Goal: Transaction & Acquisition: Purchase product/service

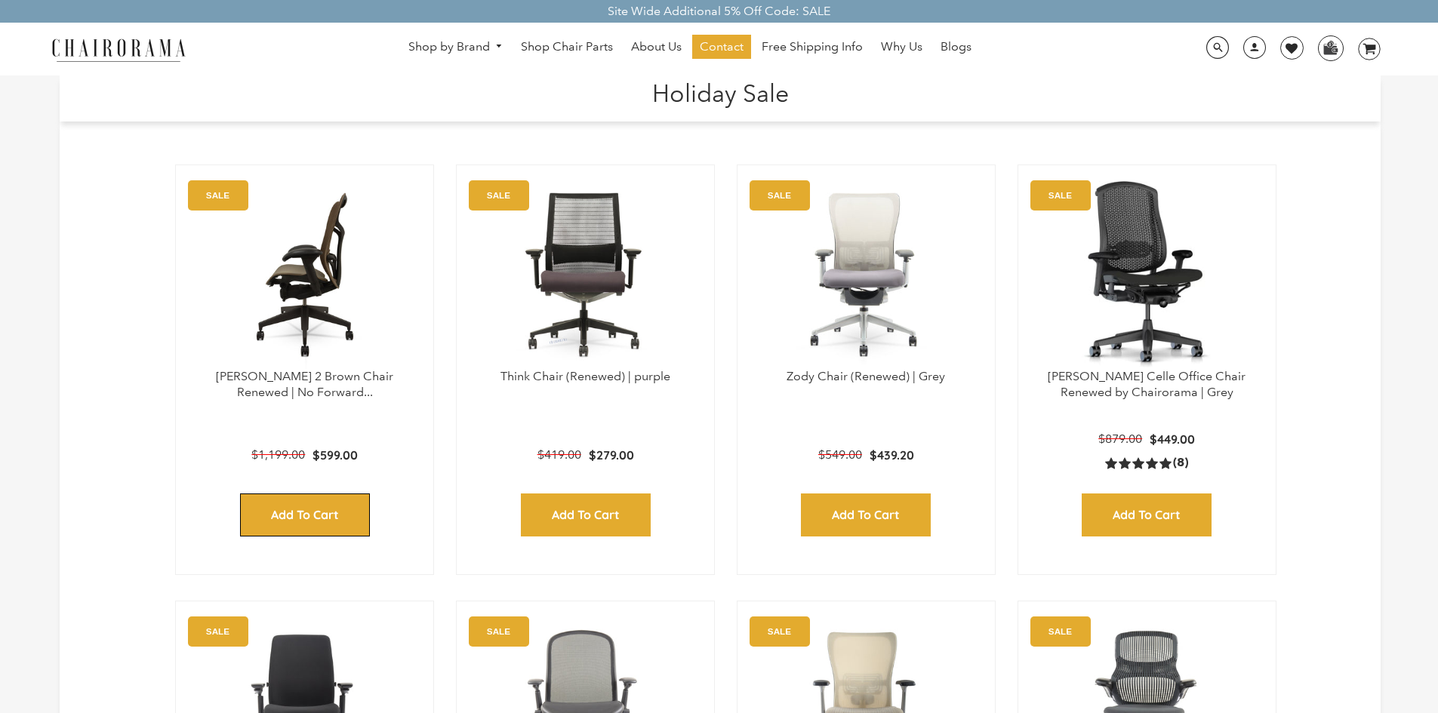
click at [276, 503] on input "Add to Cart" at bounding box center [305, 515] width 130 height 43
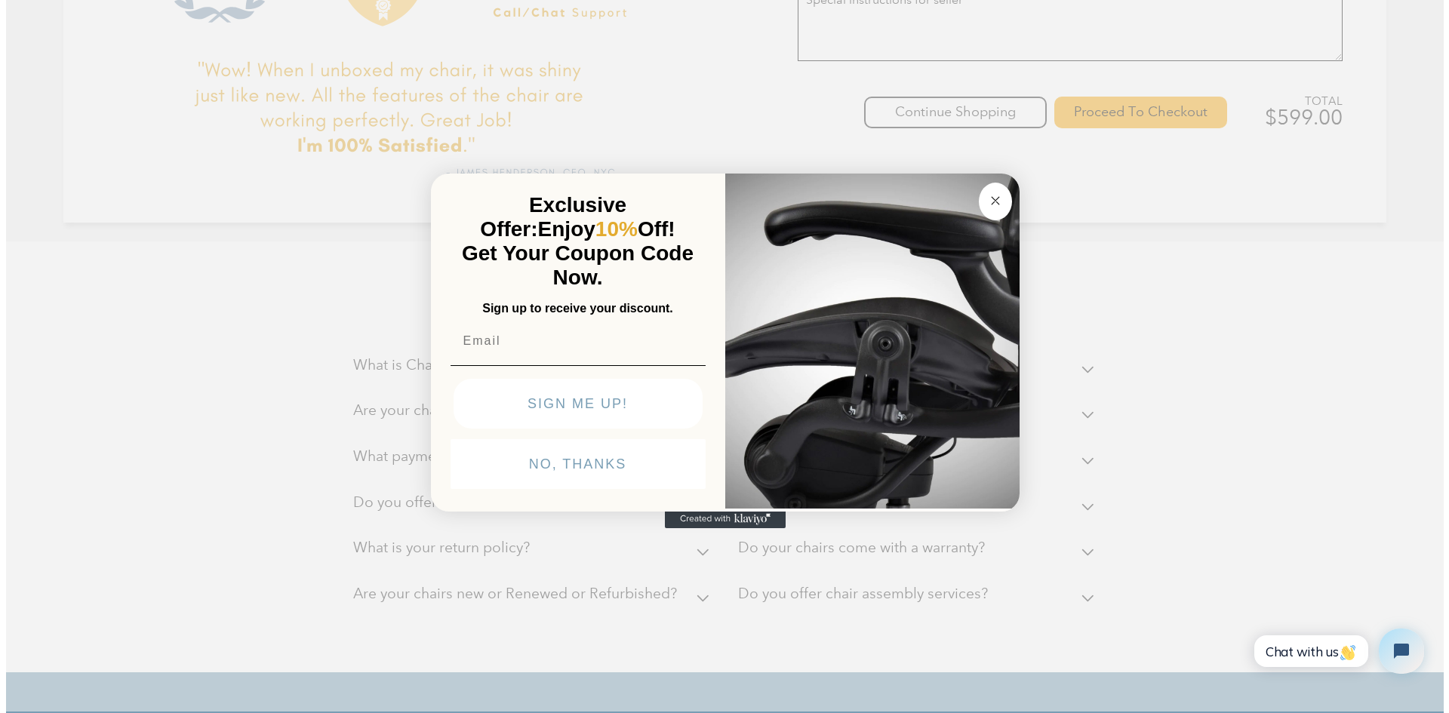
scroll to position [529, 0]
click at [1003, 189] on button "Close dialog" at bounding box center [994, 202] width 33 height 38
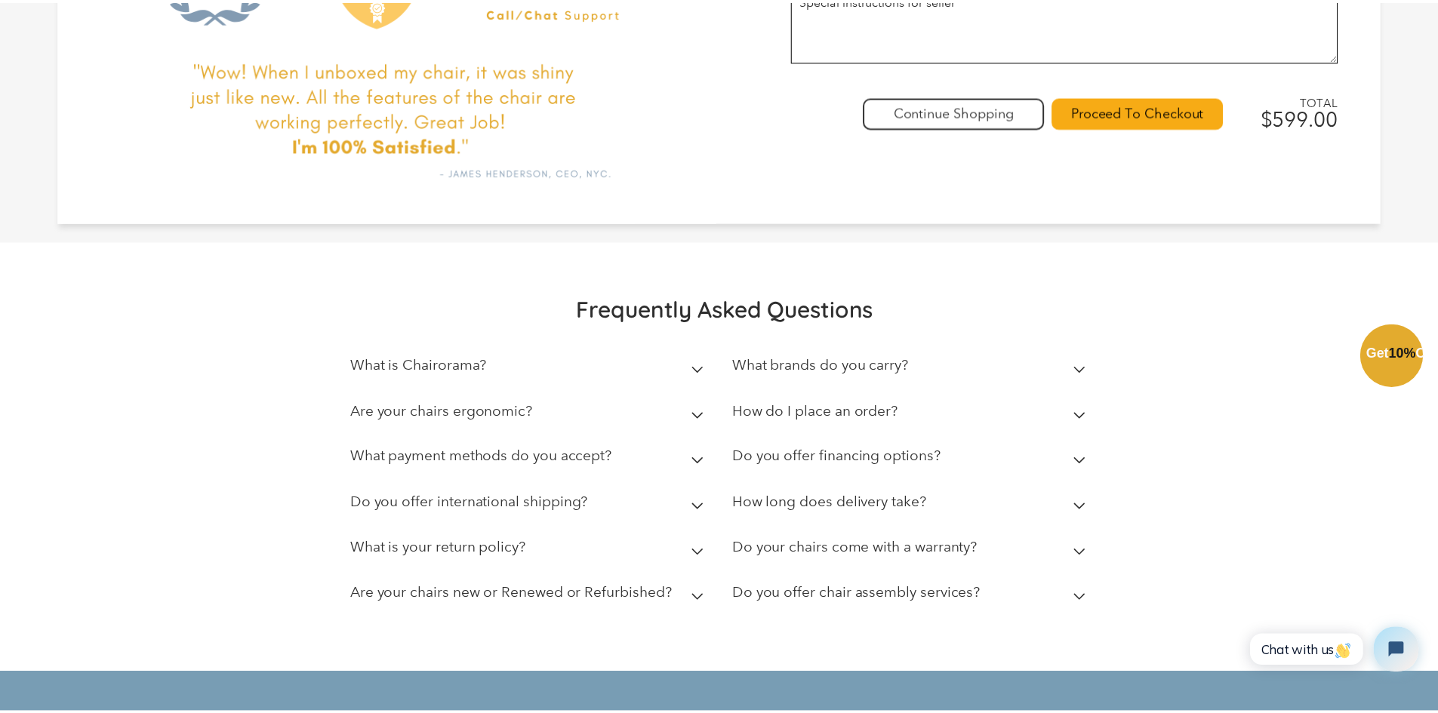
scroll to position [528, 0]
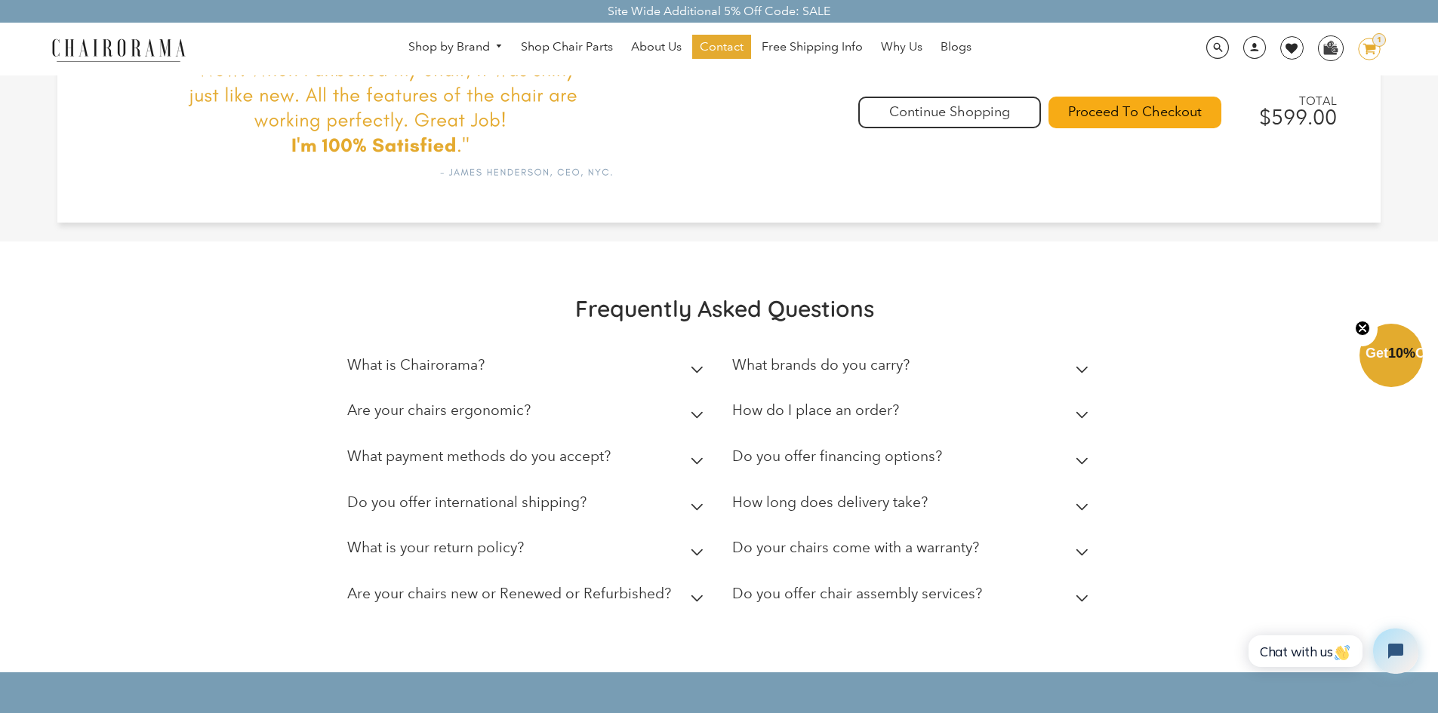
click at [1354, 324] on button "Close teaser" at bounding box center [1362, 329] width 30 height 35
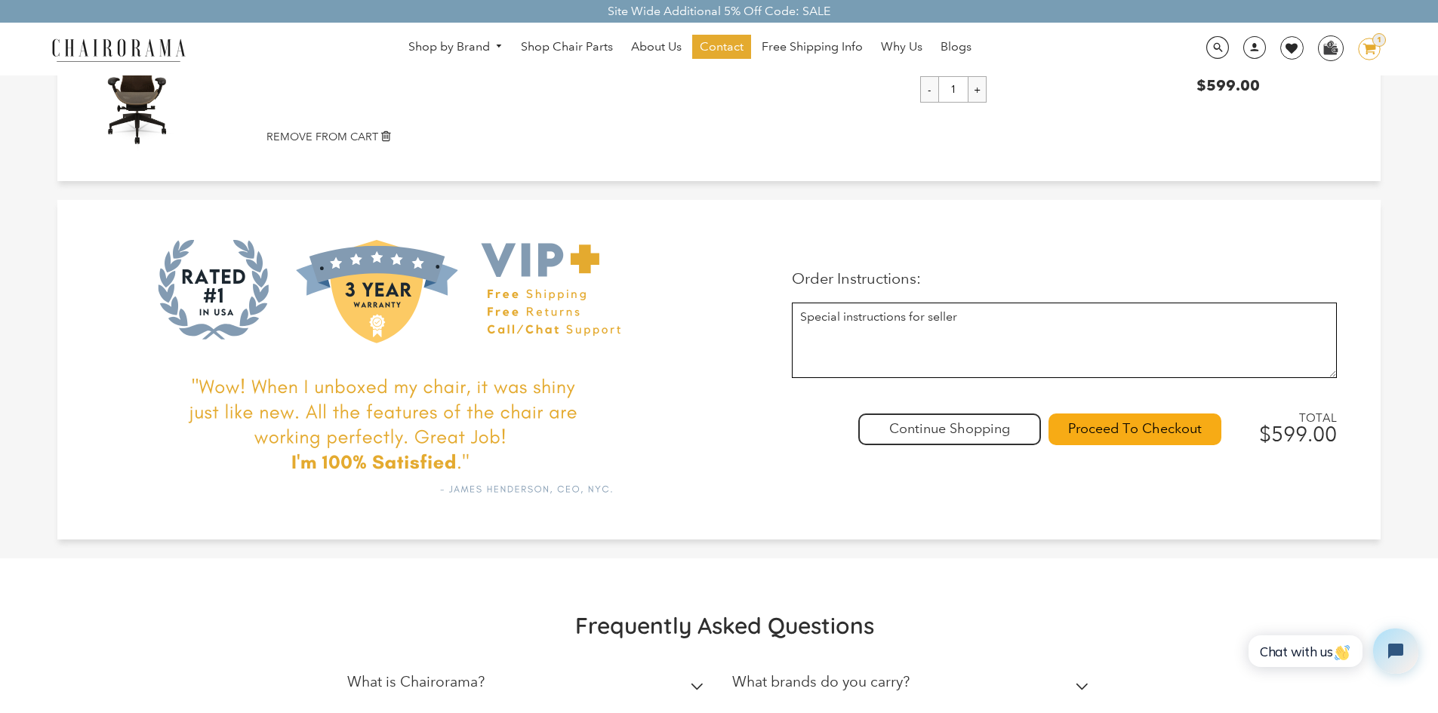
scroll to position [151, 0]
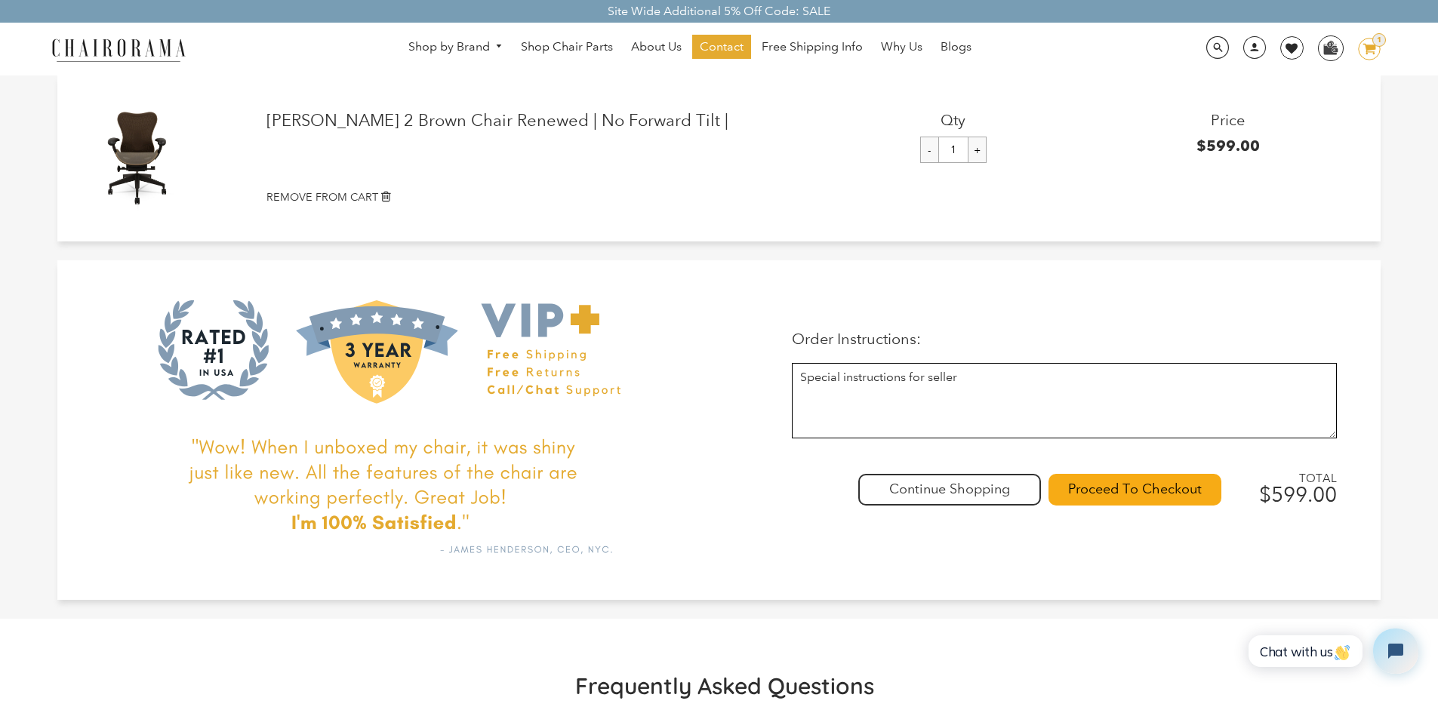
drag, startPoint x: 1353, startPoint y: 53, endPoint x: 1362, endPoint y: 70, distance: 19.6
click at [1353, 53] on link "1 image/svg+xml Layer 1" at bounding box center [1364, 49] width 34 height 23
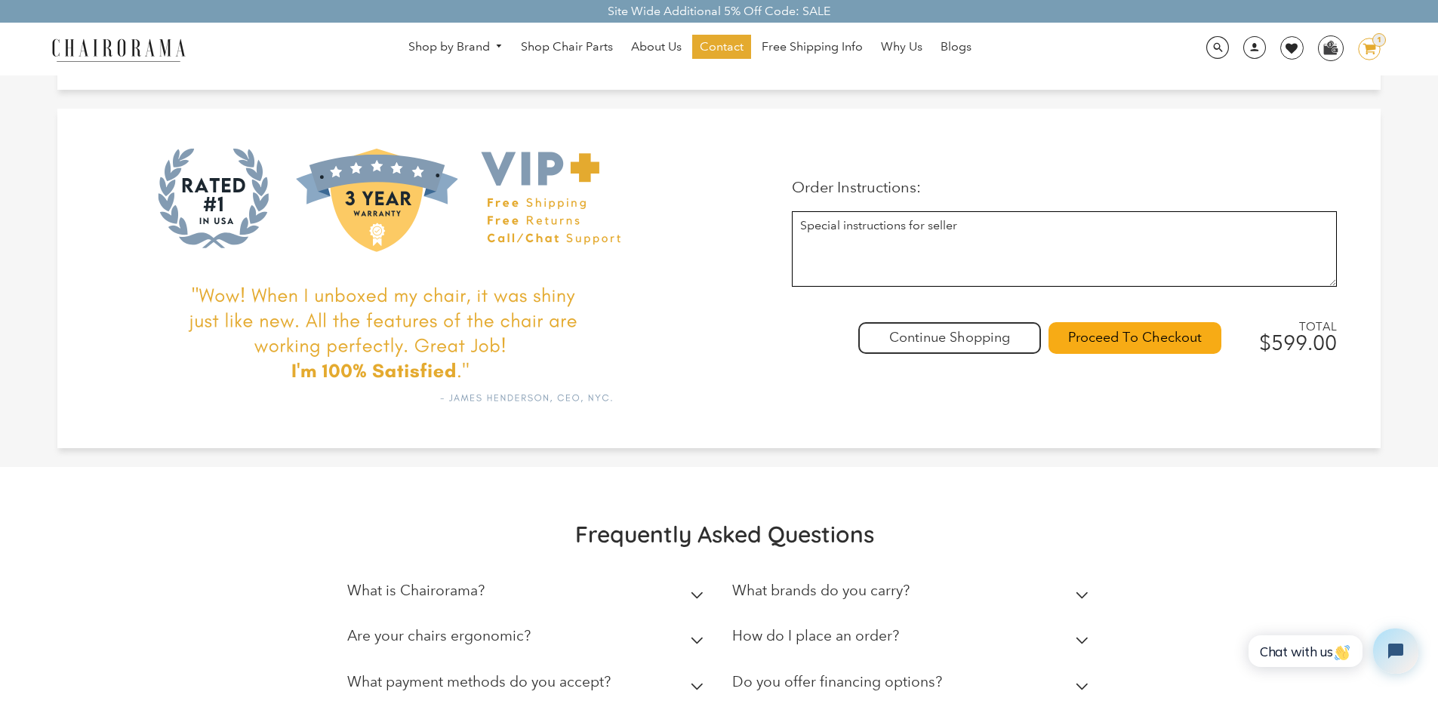
scroll to position [302, 0]
click at [913, 43] on span "Why Us" at bounding box center [902, 47] width 42 height 16
